Goal: Task Accomplishment & Management: Use online tool/utility

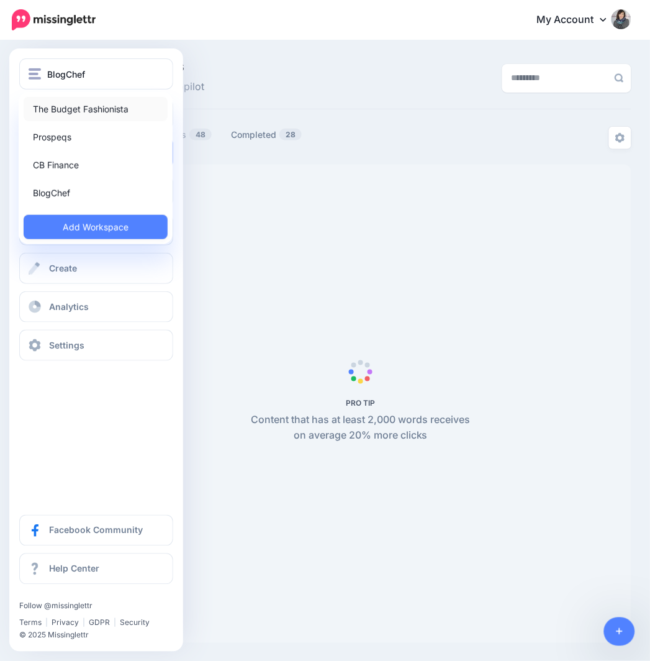
click at [66, 107] on link "The Budget Fashionista" at bounding box center [96, 109] width 144 height 24
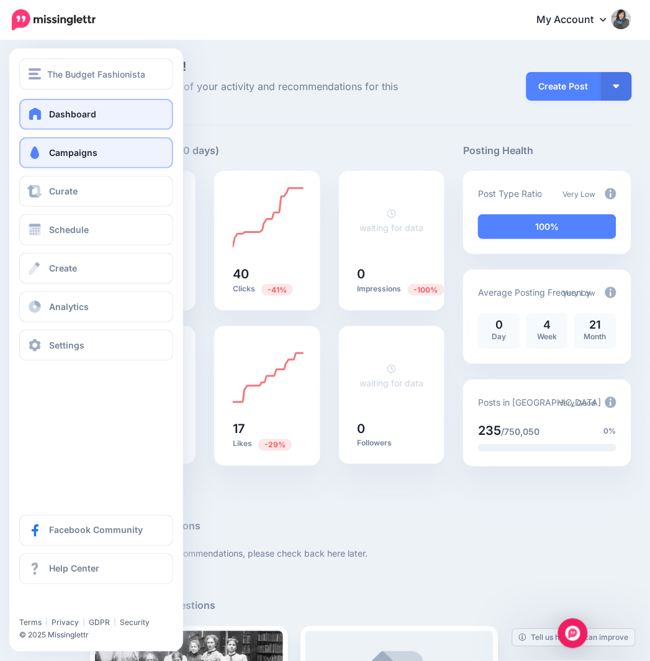
click at [71, 149] on span "Campaigns" at bounding box center [73, 152] width 48 height 11
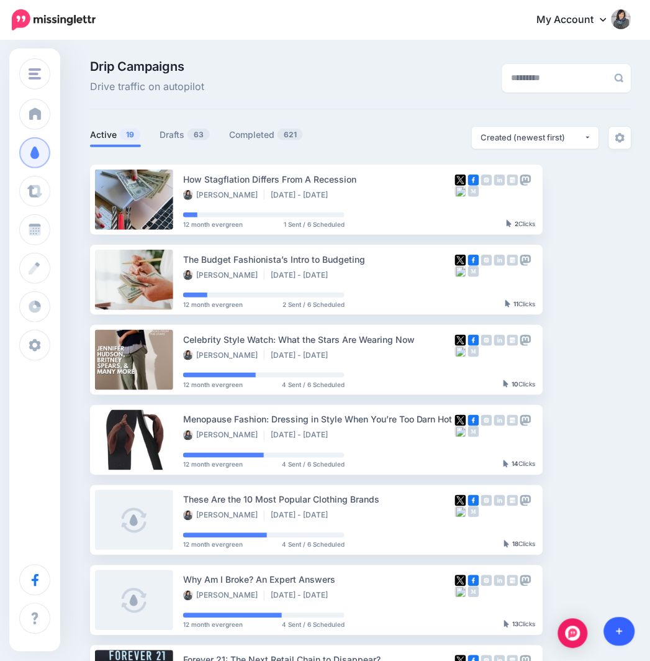
click at [628, 625] on link at bounding box center [620, 631] width 32 height 29
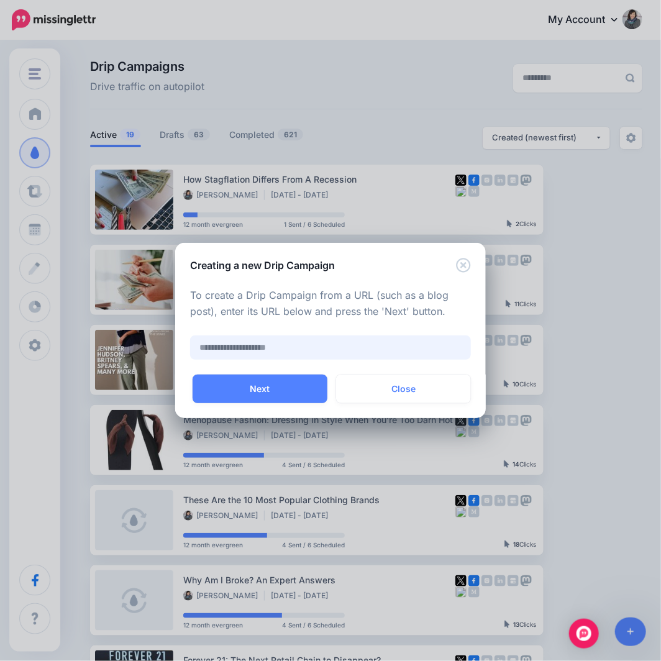
click at [268, 343] on input "text" at bounding box center [330, 347] width 281 height 24
paste input "**********"
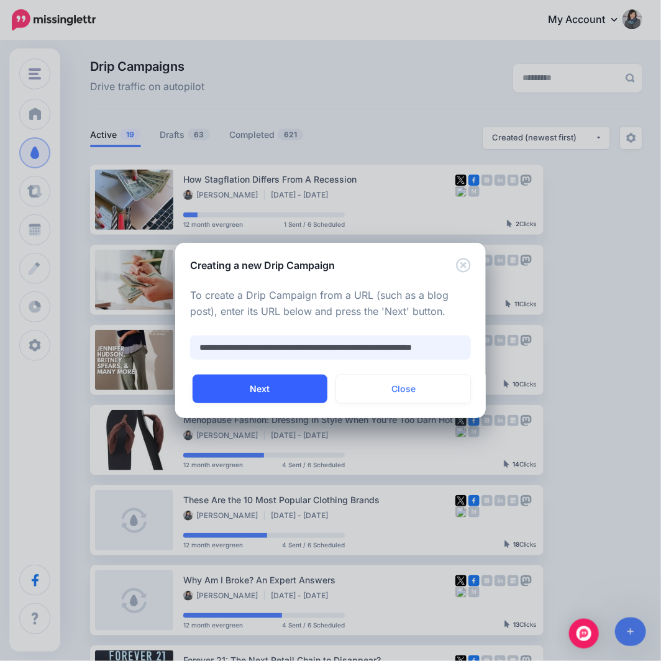
type input "**********"
click at [268, 391] on button "Next" at bounding box center [259, 388] width 135 height 29
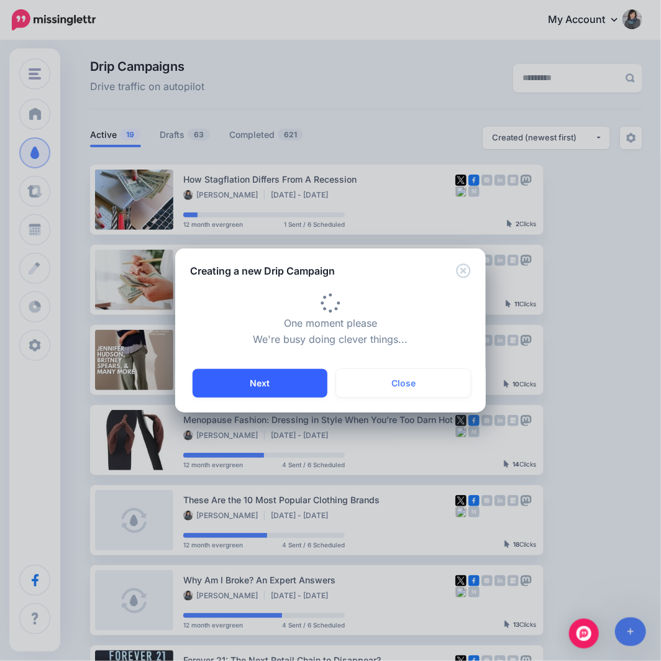
type input "**********"
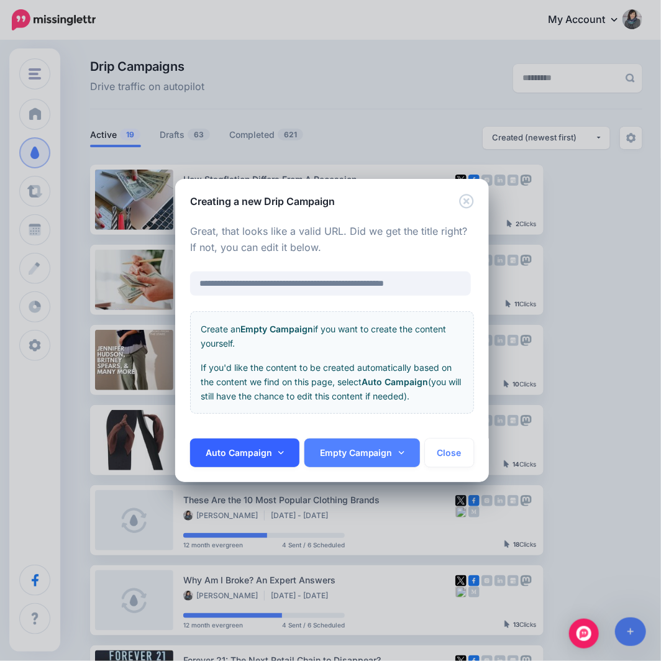
click at [251, 451] on link "Auto Campaign" at bounding box center [244, 452] width 109 height 29
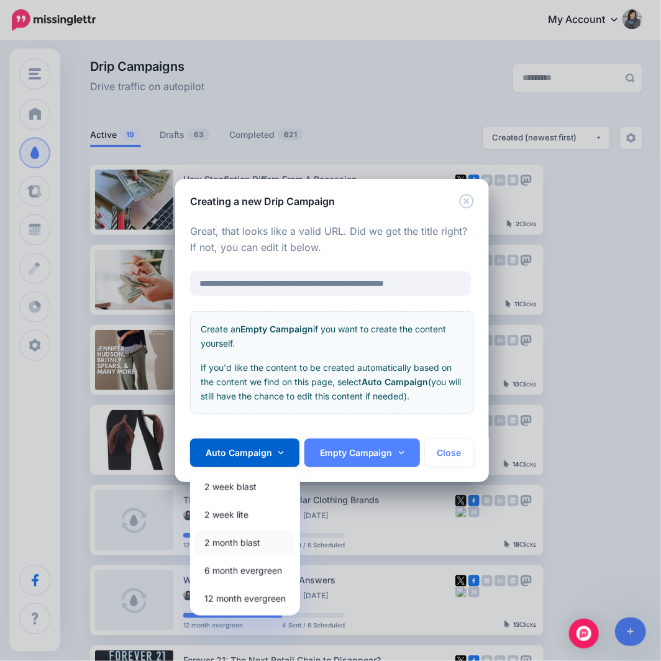
click at [243, 545] on link "2 month blast" at bounding box center [245, 542] width 100 height 24
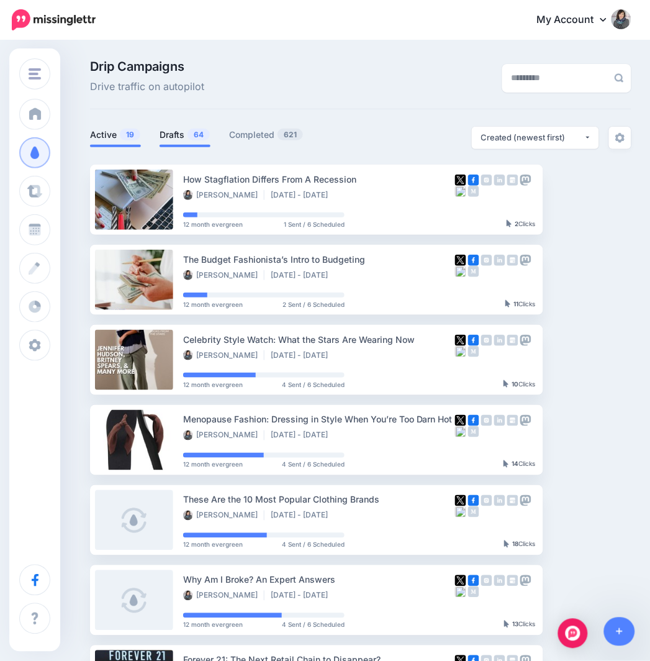
click at [194, 141] on link "Drafts 64" at bounding box center [185, 134] width 51 height 15
click at [177, 139] on link "Drafts 64" at bounding box center [185, 134] width 51 height 15
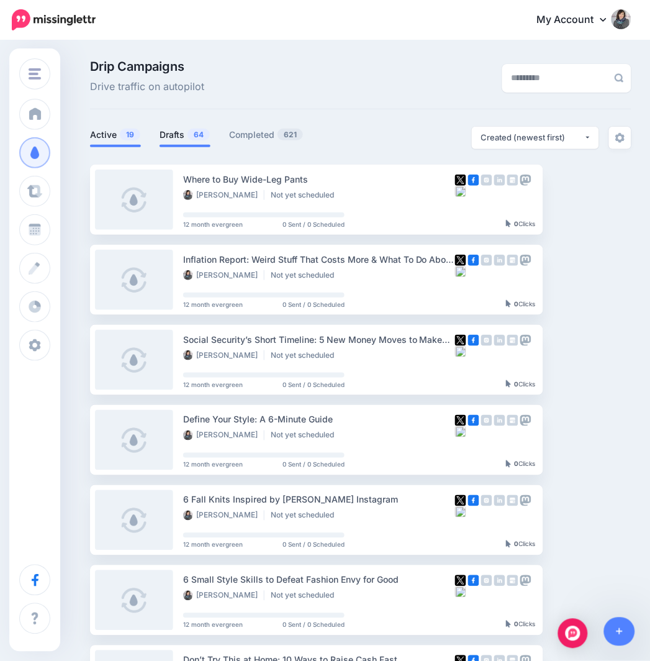
click at [126, 134] on span "19" at bounding box center [130, 135] width 20 height 12
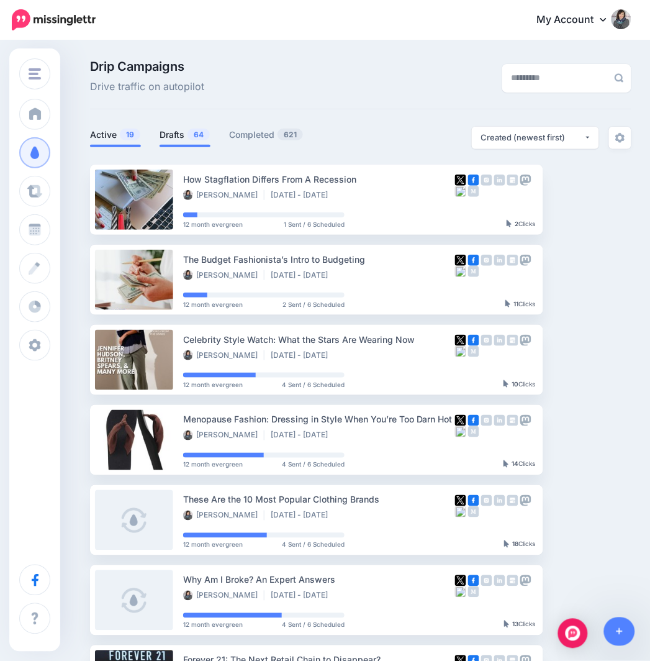
click at [176, 138] on link "Drafts 64" at bounding box center [185, 134] width 51 height 15
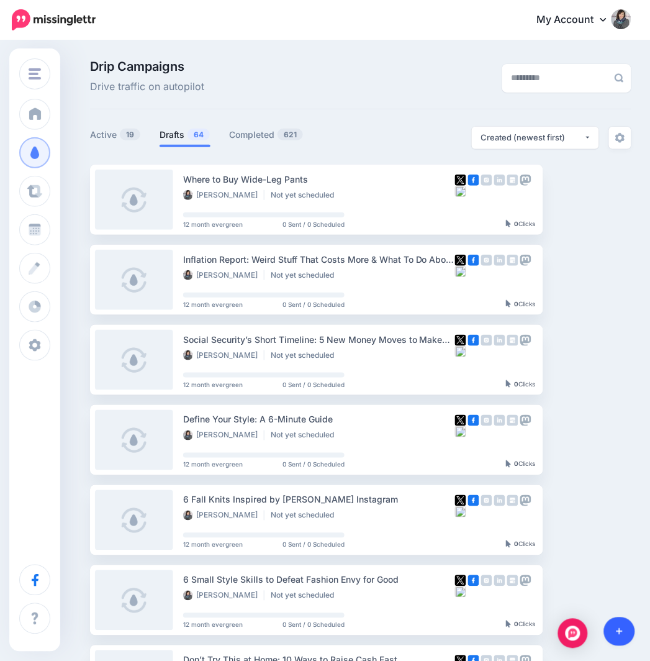
click at [624, 632] on link at bounding box center [620, 631] width 32 height 29
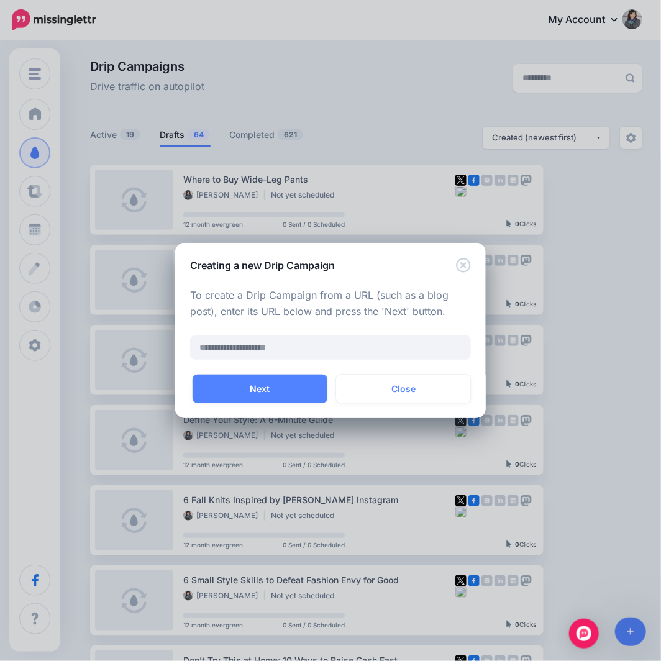
drag, startPoint x: 251, startPoint y: 332, endPoint x: 255, endPoint y: 340, distance: 8.3
click at [251, 332] on div at bounding box center [330, 328] width 281 height 16
click at [255, 350] on input "text" at bounding box center [330, 347] width 281 height 24
paste input "**********"
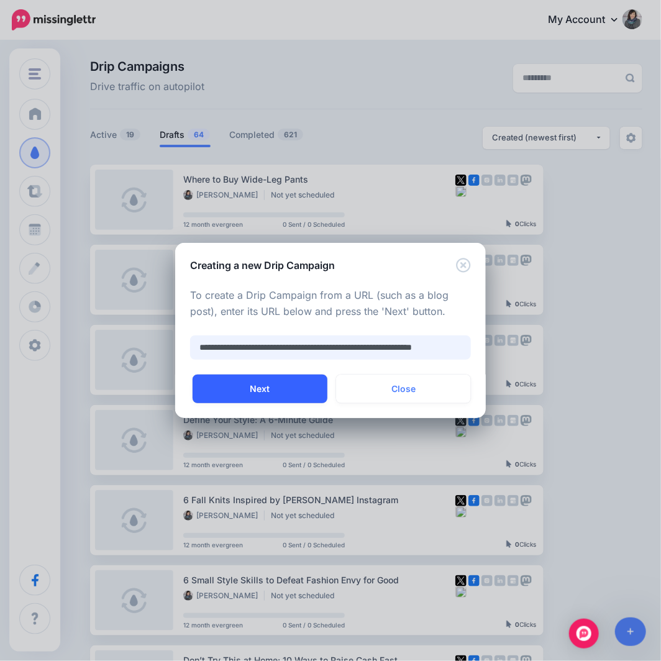
scroll to position [0, 38]
type input "**********"
click at [265, 392] on button "Next" at bounding box center [259, 388] width 135 height 29
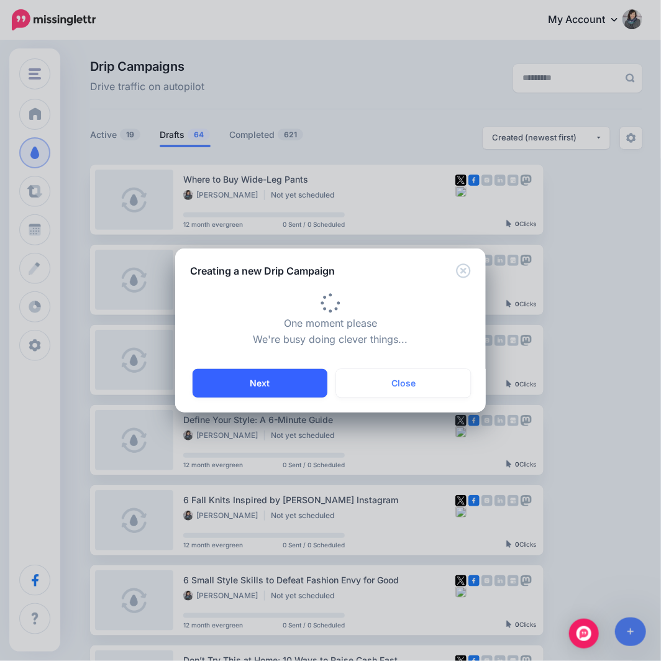
type input "**********"
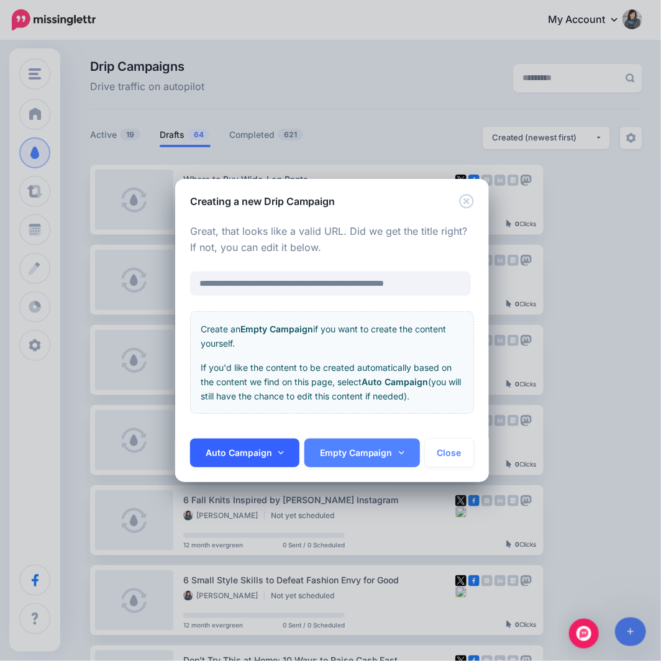
click at [253, 450] on link "Auto Campaign" at bounding box center [244, 452] width 109 height 29
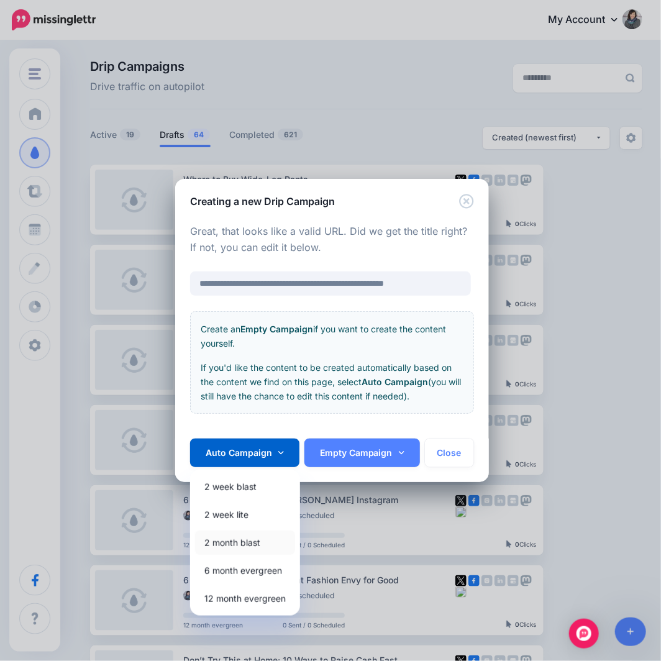
click at [228, 541] on link "2 month blast" at bounding box center [245, 542] width 100 height 24
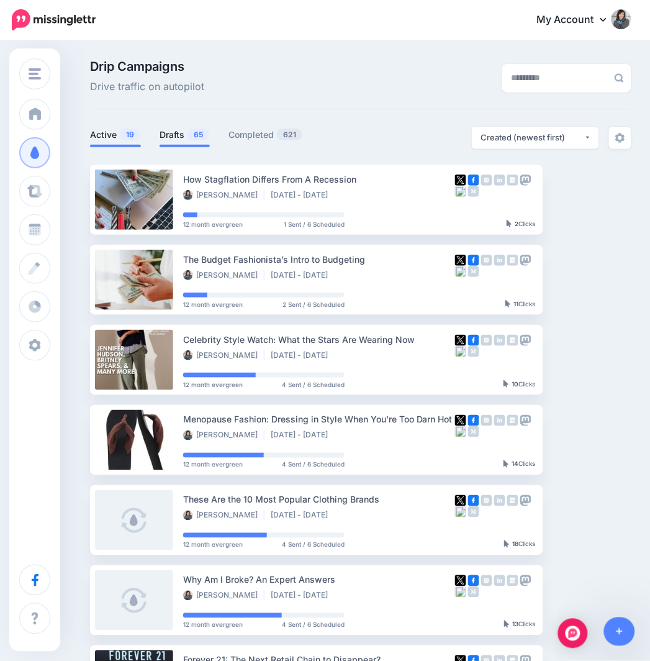
click at [174, 138] on link "Drafts 65" at bounding box center [185, 134] width 50 height 15
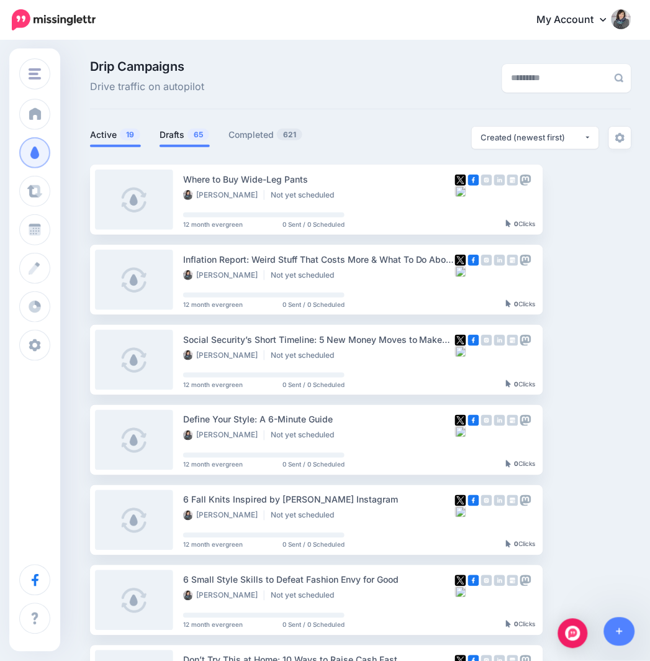
click at [102, 139] on link "Active 19" at bounding box center [115, 134] width 51 height 15
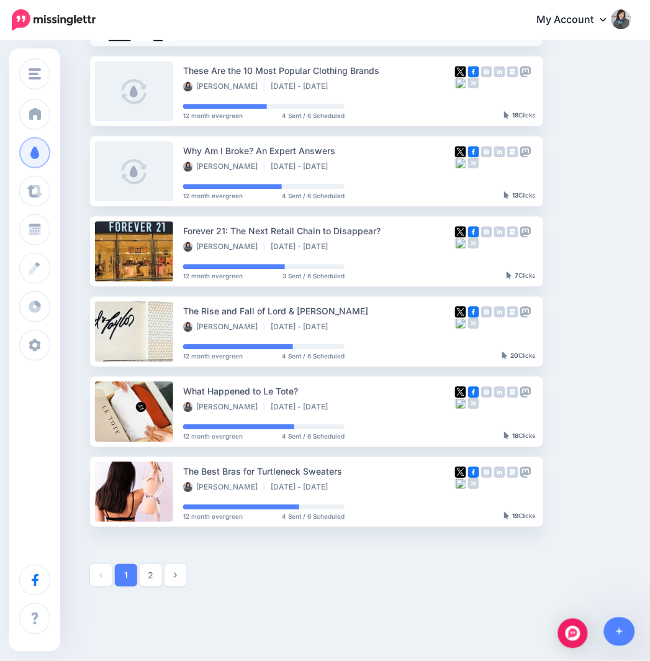
scroll to position [479, 0]
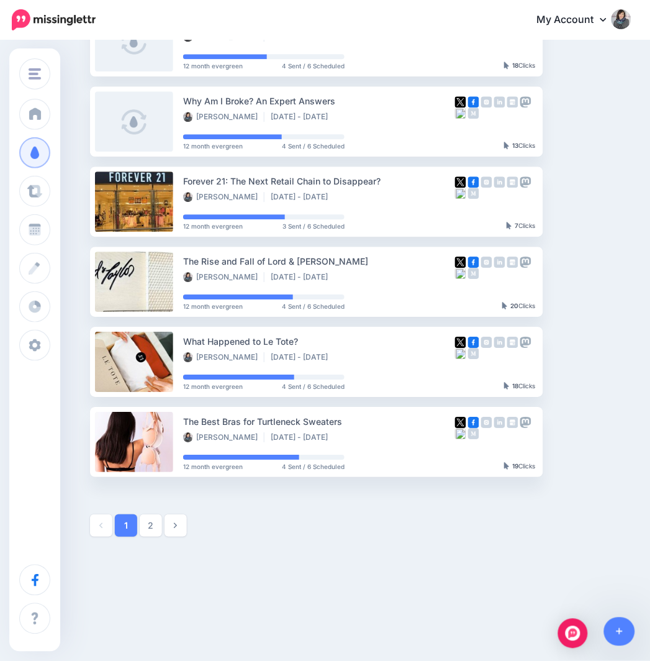
click at [144, 528] on link "2" at bounding box center [151, 525] width 22 height 22
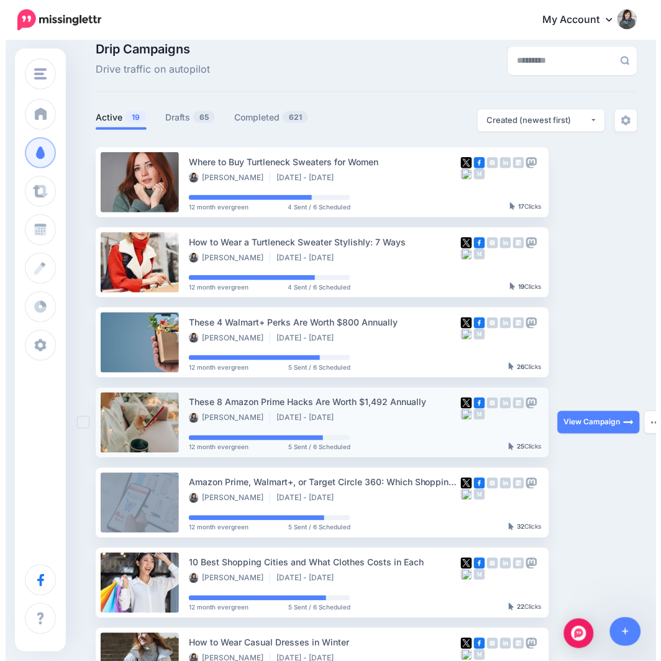
scroll to position [0, 0]
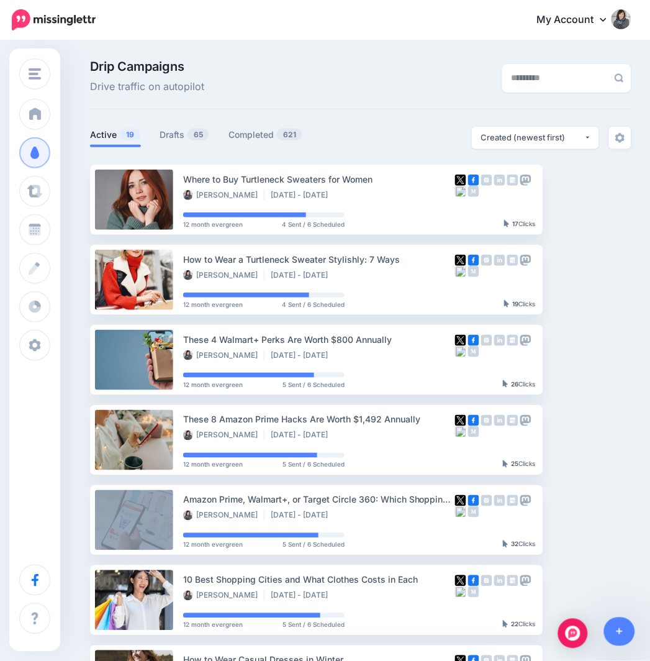
click at [157, 135] on ul "Active 19 Drafts 65 Completed 621" at bounding box center [225, 137] width 271 height 20
click at [181, 138] on link "Drafts 65" at bounding box center [185, 134] width 50 height 15
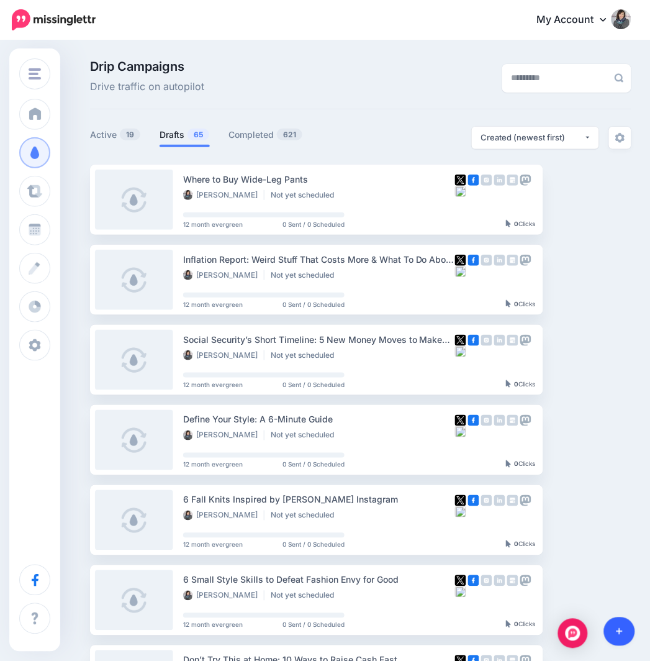
click at [620, 629] on icon at bounding box center [619, 631] width 7 height 7
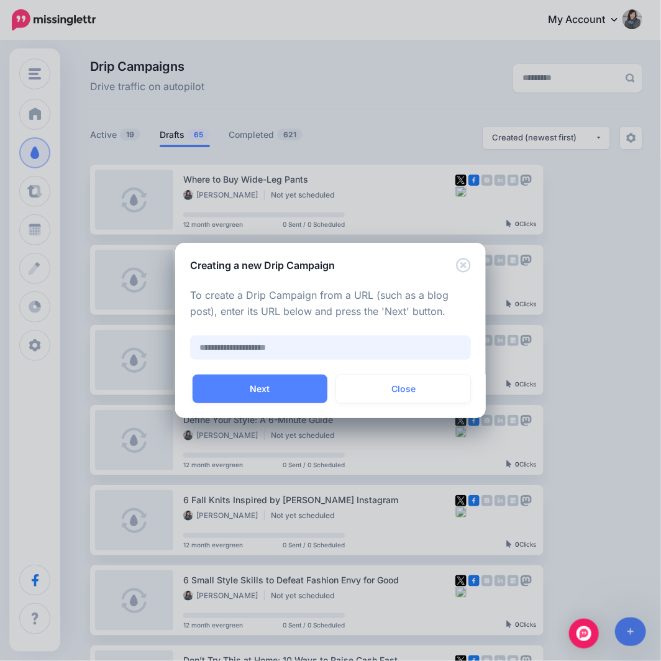
click at [282, 350] on input "text" at bounding box center [330, 347] width 281 height 24
paste input "**********"
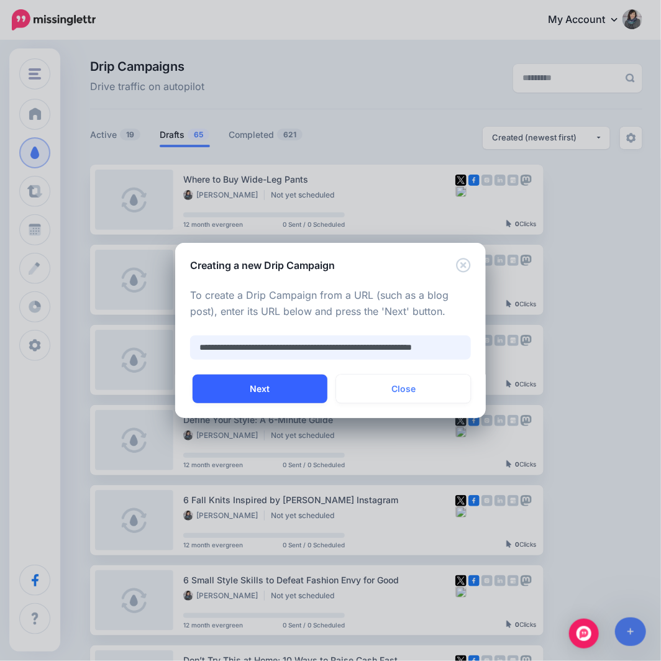
type input "**********"
click at [256, 386] on button "Next" at bounding box center [259, 388] width 135 height 29
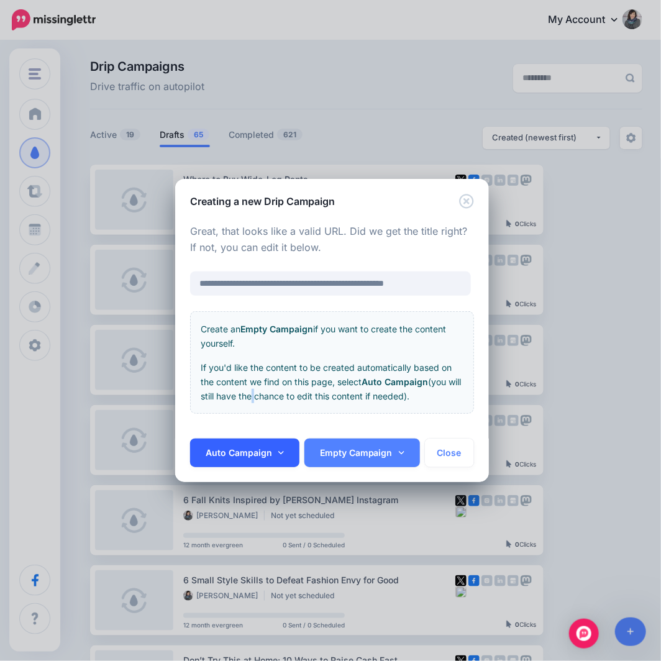
drag, startPoint x: 264, startPoint y: 425, endPoint x: 251, endPoint y: 438, distance: 17.6
click at [265, 433] on div "**********" at bounding box center [332, 324] width 314 height 230
click at [246, 453] on link "Auto Campaign" at bounding box center [244, 452] width 109 height 29
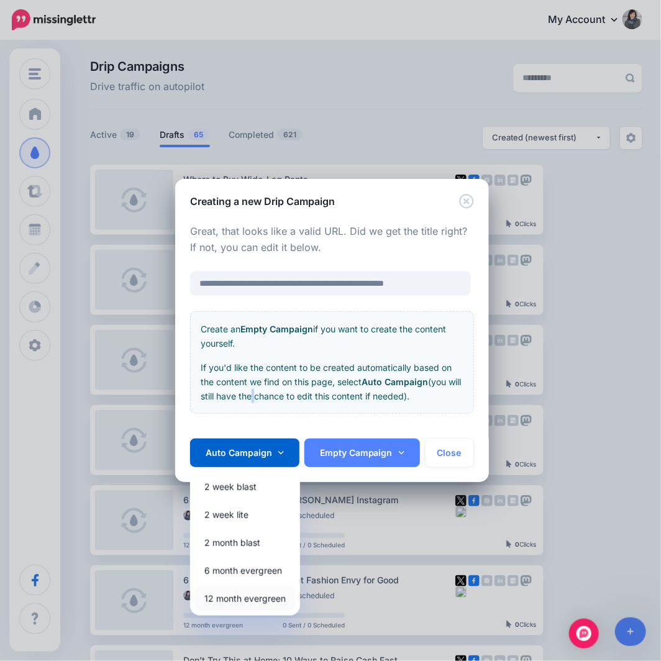
click at [239, 602] on link "12 month evergreen" at bounding box center [245, 598] width 100 height 24
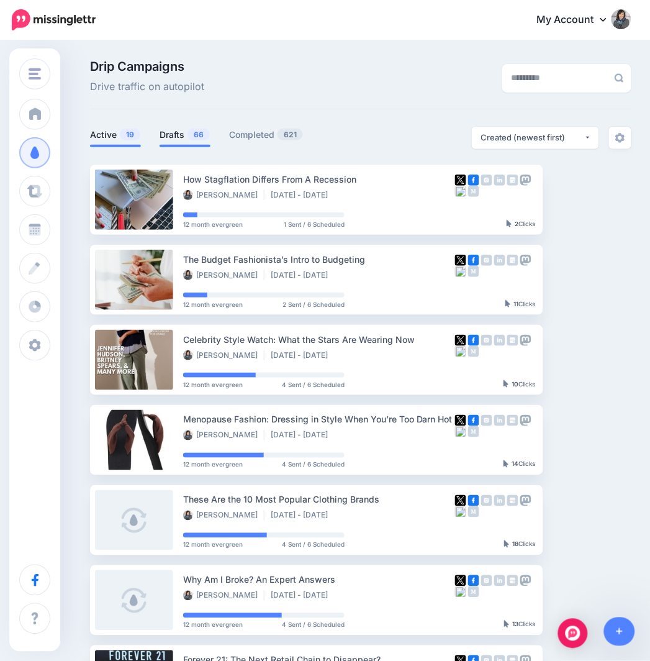
click at [174, 140] on link "Drafts 66" at bounding box center [185, 134] width 51 height 15
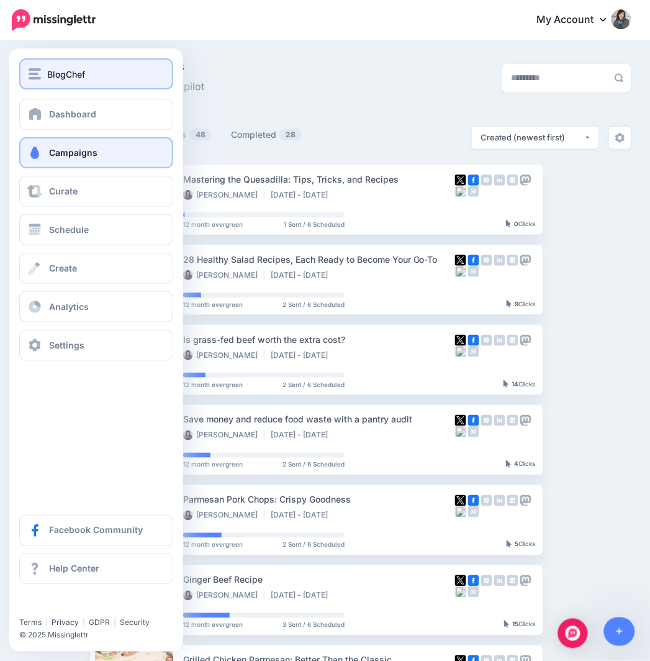
click at [31, 81] on button "BlogChef" at bounding box center [96, 73] width 154 height 31
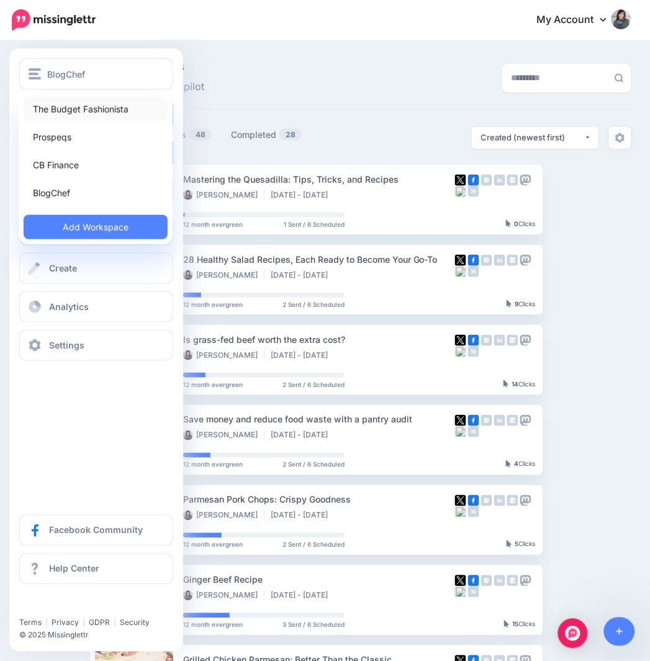
click at [68, 110] on link "The Budget Fashionista" at bounding box center [96, 109] width 144 height 24
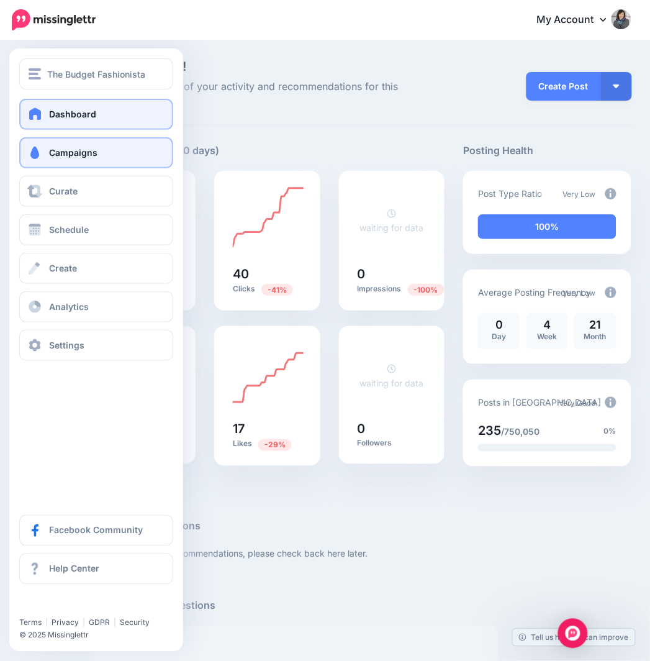
click at [54, 155] on span "Campaigns" at bounding box center [73, 152] width 48 height 11
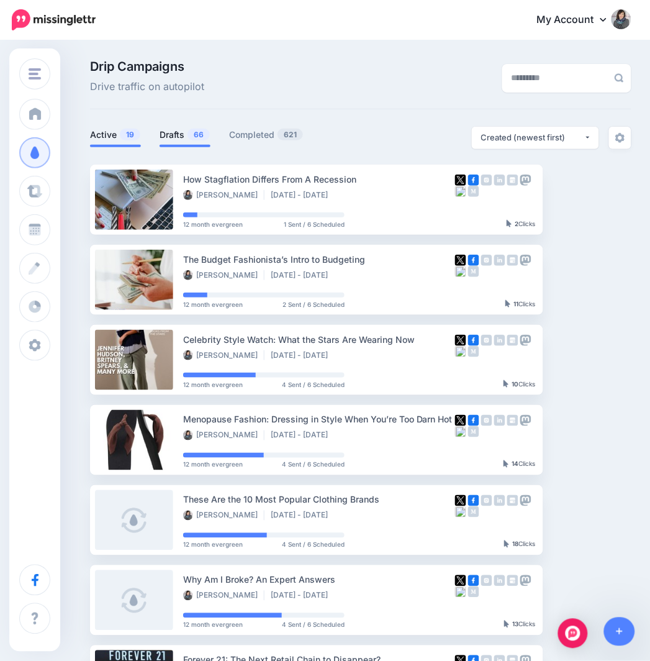
click at [174, 139] on link "Drafts 66" at bounding box center [185, 134] width 51 height 15
